Goal: Information Seeking & Learning: Learn about a topic

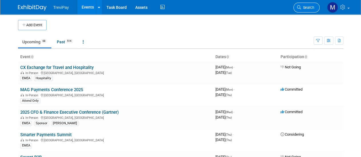
click at [306, 5] on link "Search" at bounding box center [307, 8] width 26 height 10
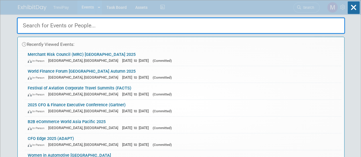
type input "e"
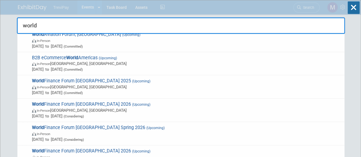
type input "world"
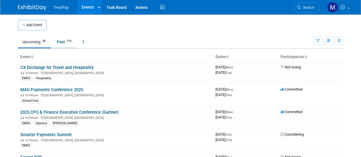
click at [63, 43] on link "Past 514" at bounding box center [65, 42] width 25 height 11
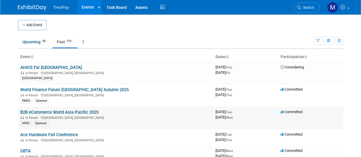
click at [72, 111] on link "B2B eCommerce World Asia Pacific 2025" at bounding box center [59, 112] width 78 height 5
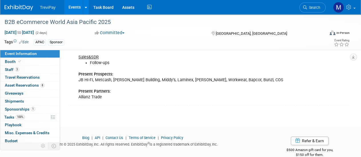
scroll to position [286, 0]
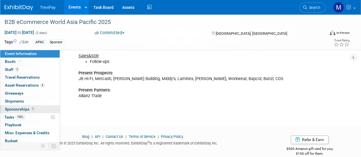
click at [13, 109] on span "Sponsorships 1" at bounding box center [20, 109] width 30 height 5
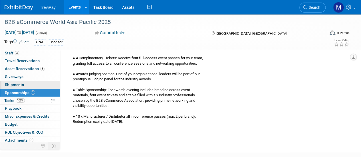
scroll to position [25, 0]
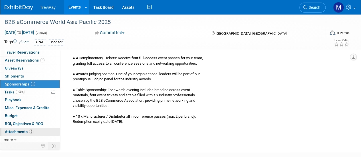
click at [17, 130] on span "Attachments 5" at bounding box center [19, 132] width 29 height 5
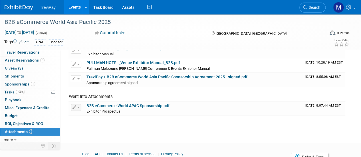
scroll to position [57, 0]
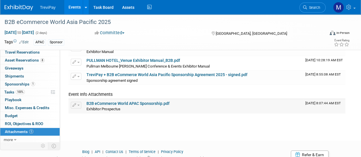
click at [139, 104] on link "B2B eCommerce World APAC Sponsorship.pdf" at bounding box center [128, 103] width 83 height 5
